Goal: Task Accomplishment & Management: Use online tool/utility

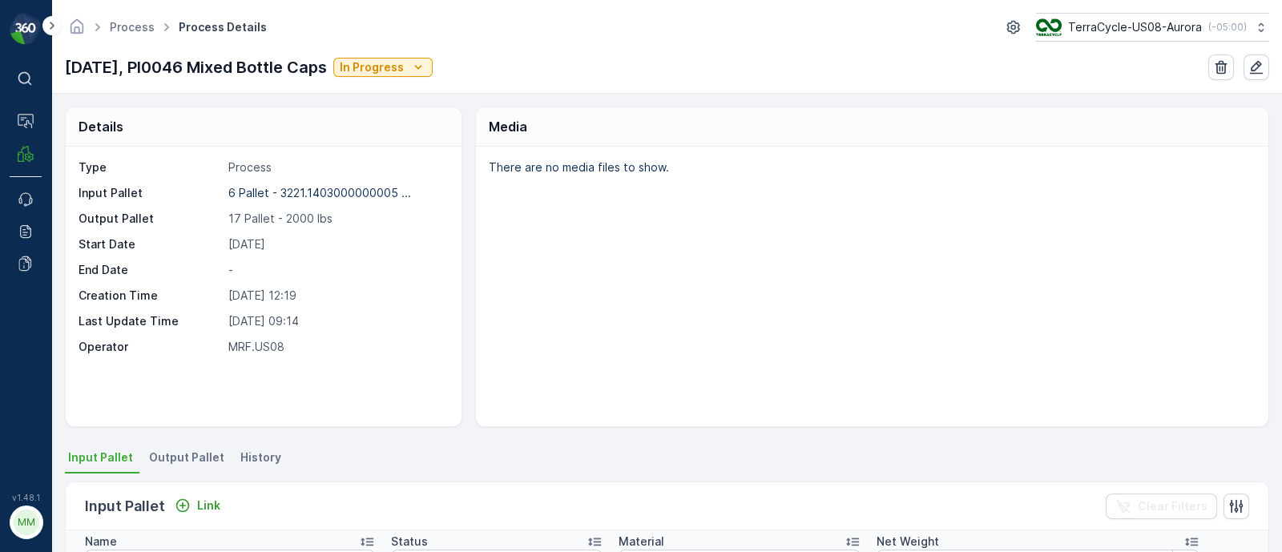
drag, startPoint x: 61, startPoint y: 62, endPoint x: 347, endPoint y: 55, distance: 286.0
click at [347, 55] on div "Process Process Details TerraCycle-US08-Aurora ( -05:00 ) [DATE], PI0046 Mixed …" at bounding box center [667, 47] width 1230 height 94
copy p "[DATE], PI0046 Mixed Bottle Caps"
click at [100, 62] on p "[DATE], PI0046 Mixed Bottle Caps" at bounding box center [196, 67] width 262 height 24
drag, startPoint x: 65, startPoint y: 62, endPoint x: 344, endPoint y: 66, distance: 278.8
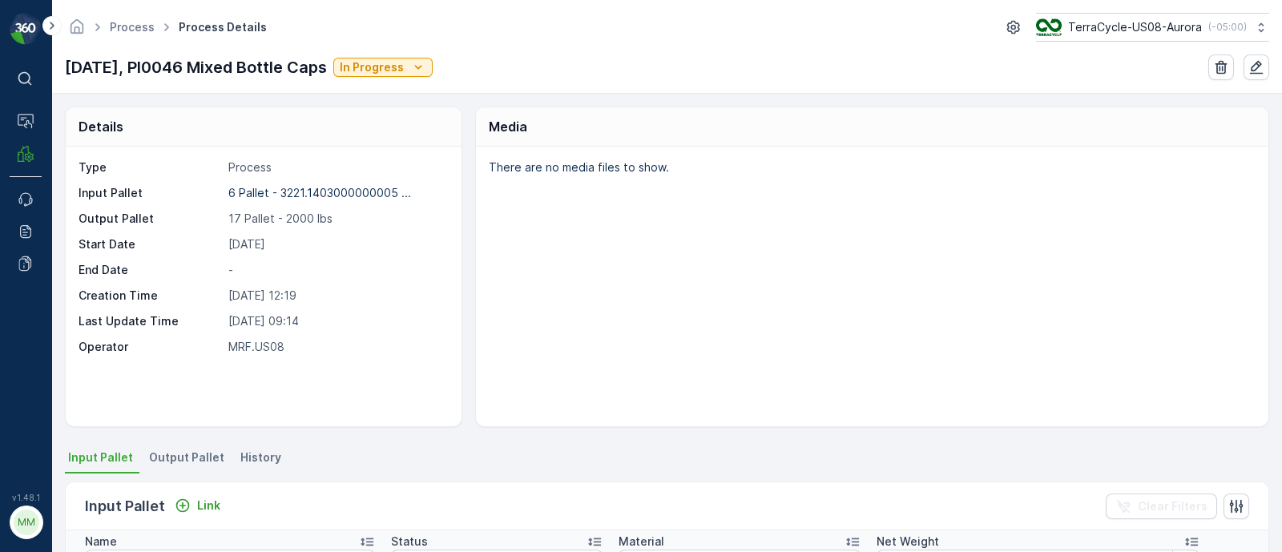
click at [344, 66] on div "Process Process Details TerraCycle-US08-Aurora ( -05:00 ) [DATE], PI0046 Mixed …" at bounding box center [667, 47] width 1230 height 94
copy p "[DATE], PI0046 Mixed Bottle Caps"
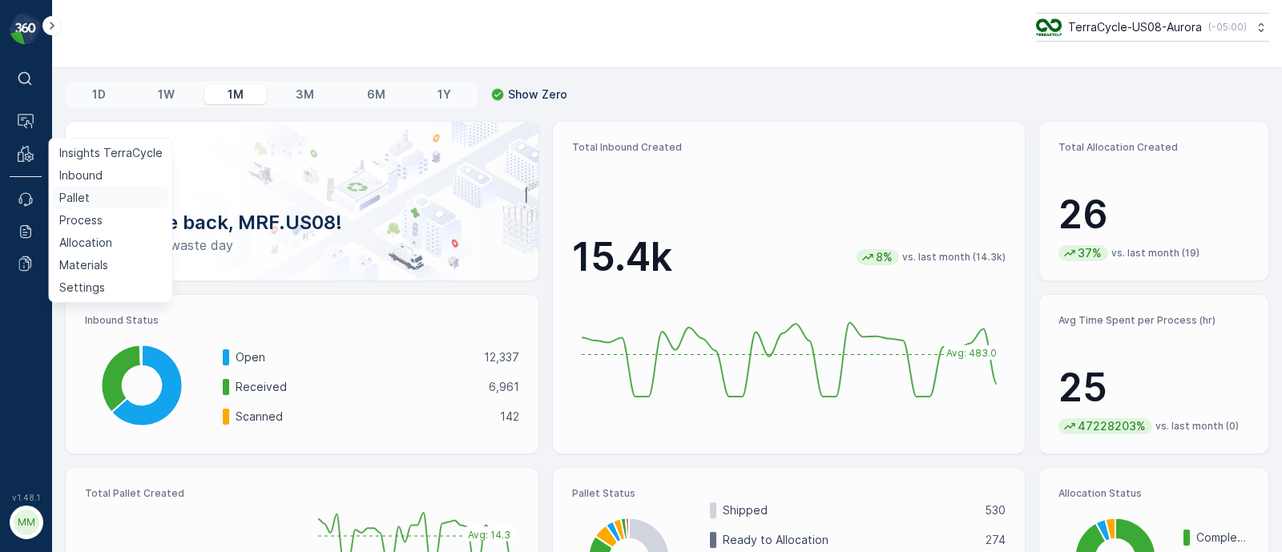
click at [79, 195] on p "Pallet" at bounding box center [74, 198] width 30 height 16
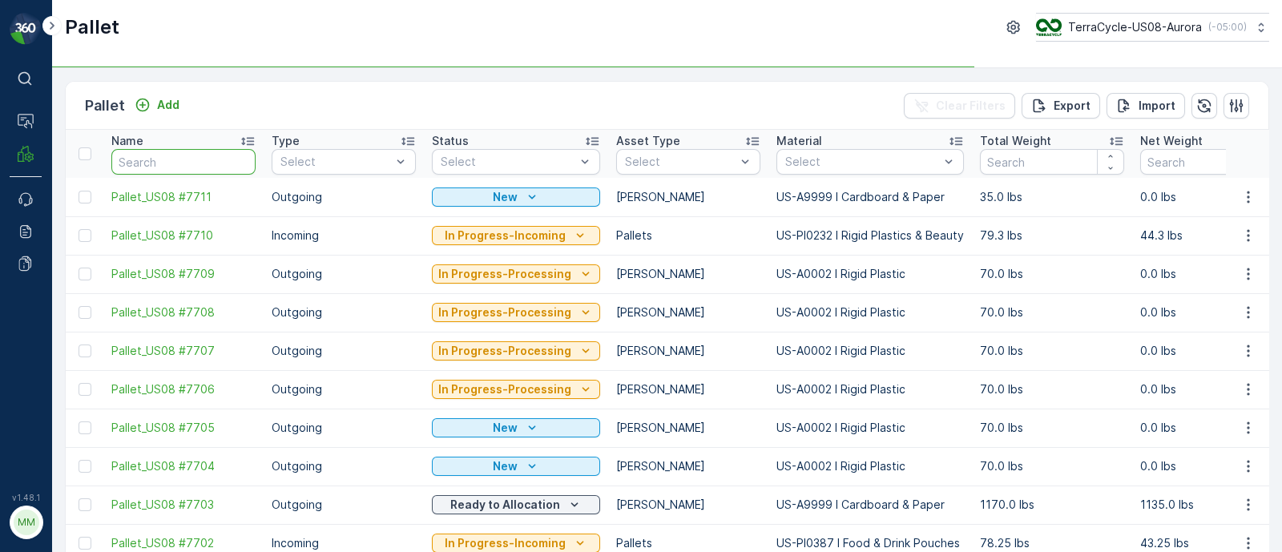
click at [179, 162] on input "text" at bounding box center [183, 162] width 144 height 26
paste input "Pallet_US08 #7604"
type input "Pallet_US08 #7604"
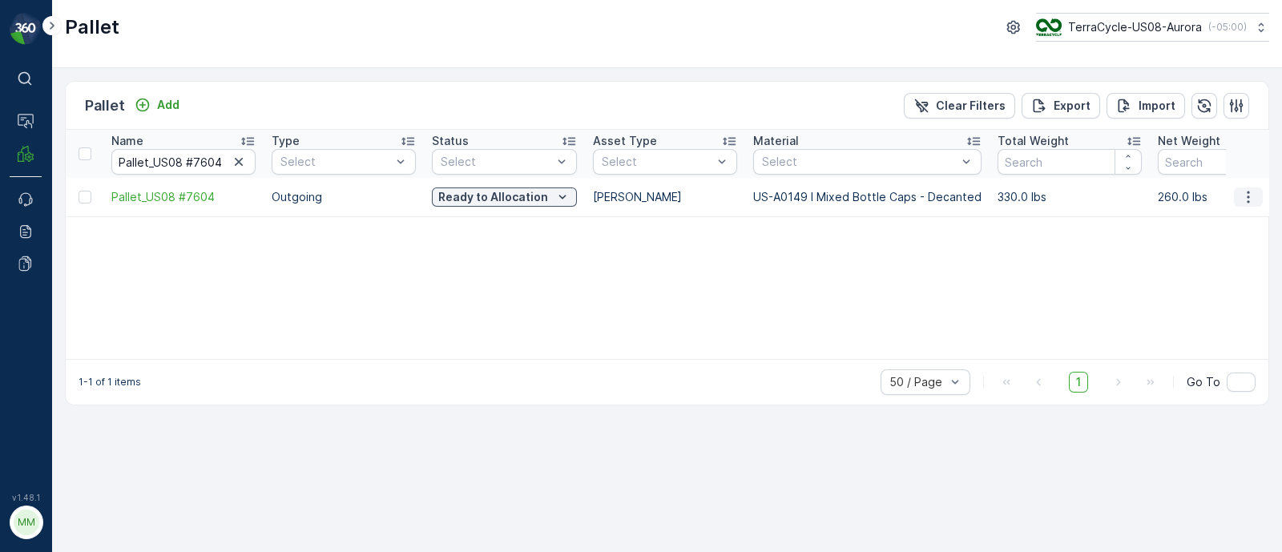
click at [1247, 193] on icon "button" at bounding box center [1248, 197] width 16 height 16
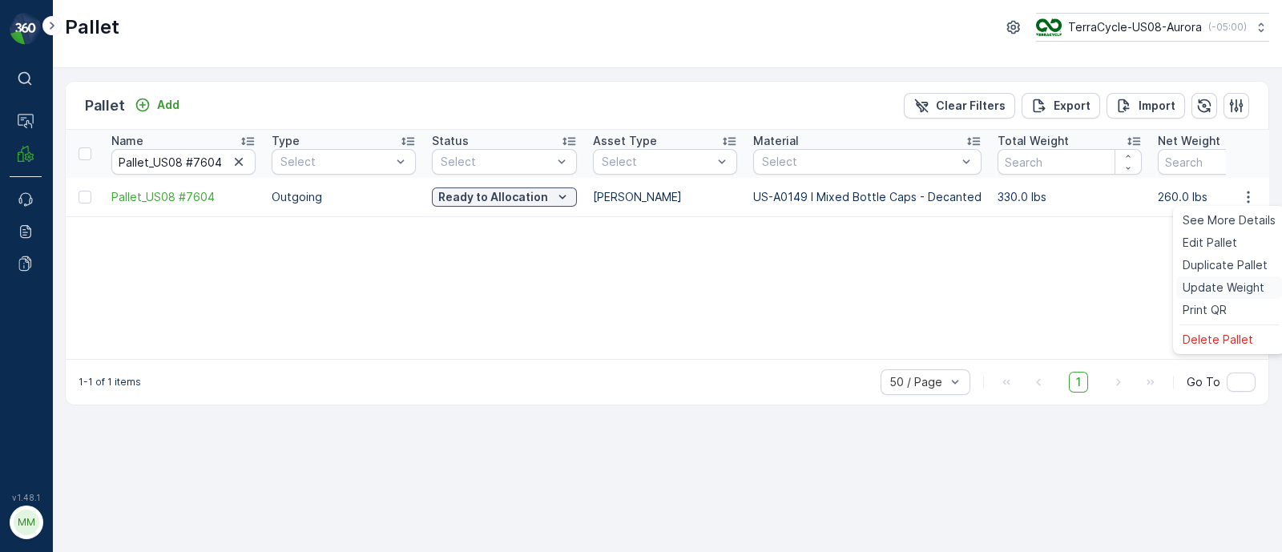
click at [1221, 294] on span "Update Weight" at bounding box center [1223, 288] width 82 height 16
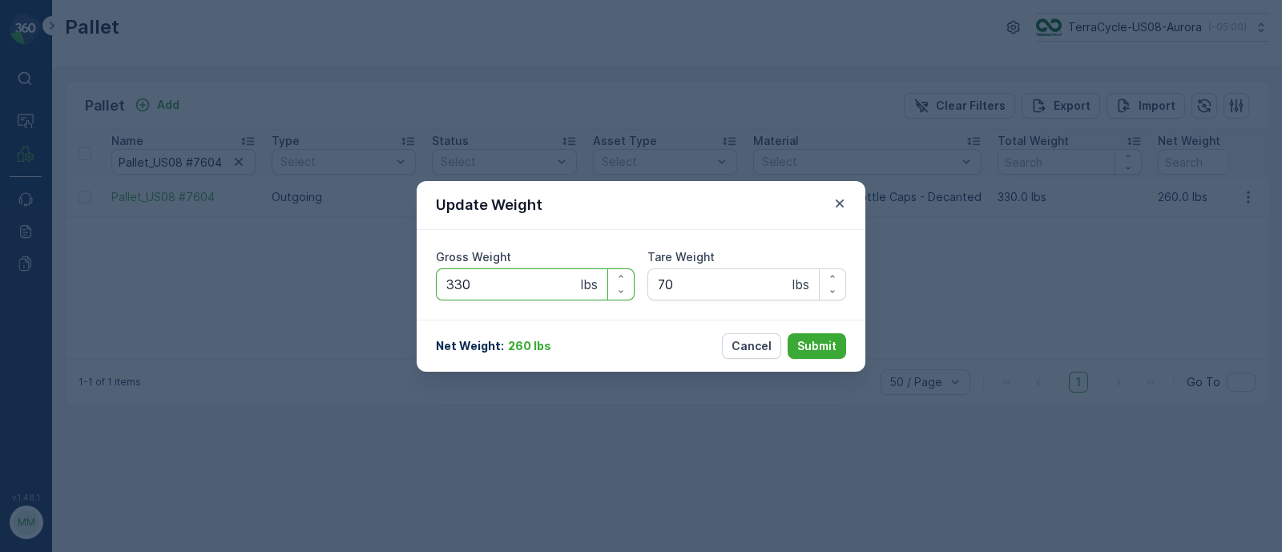
drag, startPoint x: 509, startPoint y: 285, endPoint x: 432, endPoint y: 282, distance: 77.8
click at [432, 282] on div "Gross Weight 330 lbs Tare Weight 70 lbs" at bounding box center [641, 275] width 449 height 90
click at [807, 338] on p "Submit" at bounding box center [816, 346] width 39 height 16
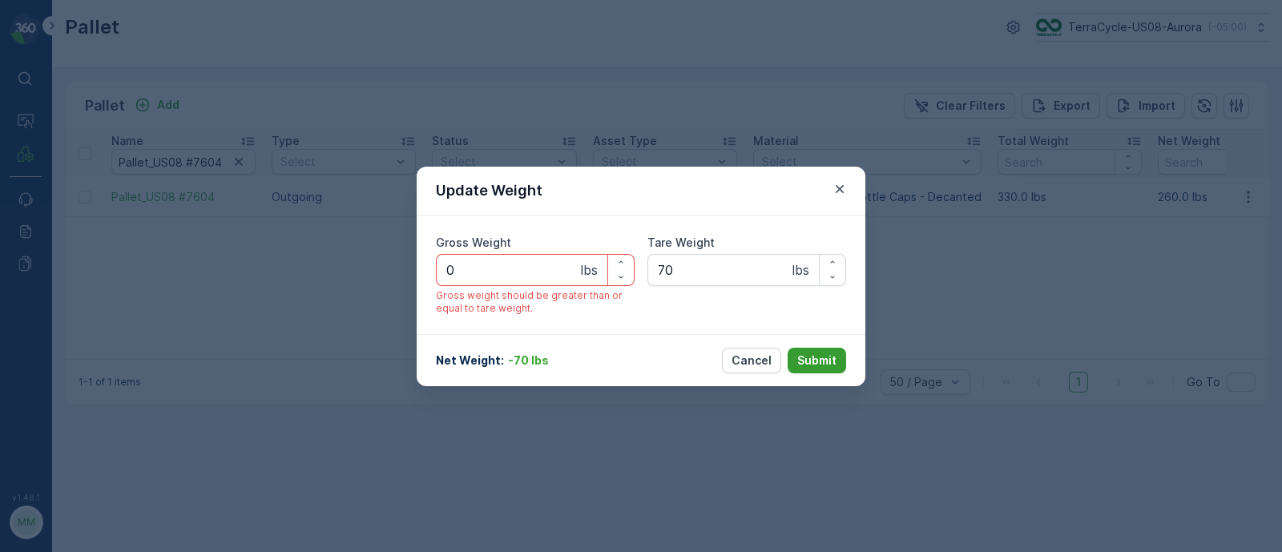
type Weight "0"
click at [815, 352] on p "Submit" at bounding box center [816, 360] width 39 height 16
click at [815, 361] on p "Submit" at bounding box center [816, 360] width 39 height 16
click at [765, 356] on p "Cancel" at bounding box center [751, 360] width 40 height 16
